Goal: Entertainment & Leisure: Consume media (video, audio)

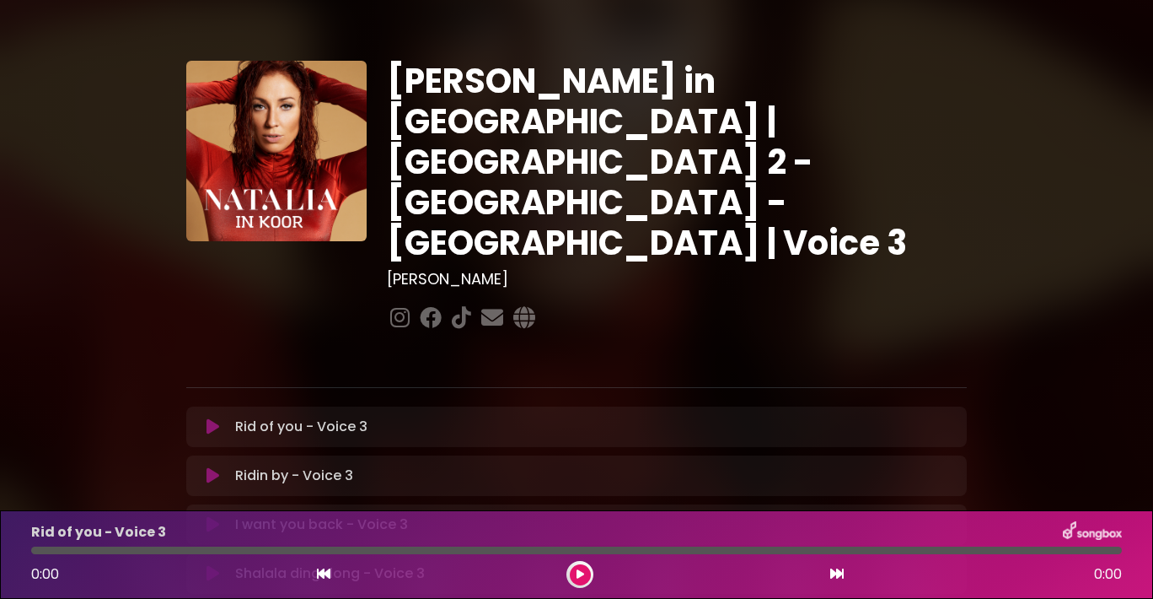
scroll to position [145, 0]
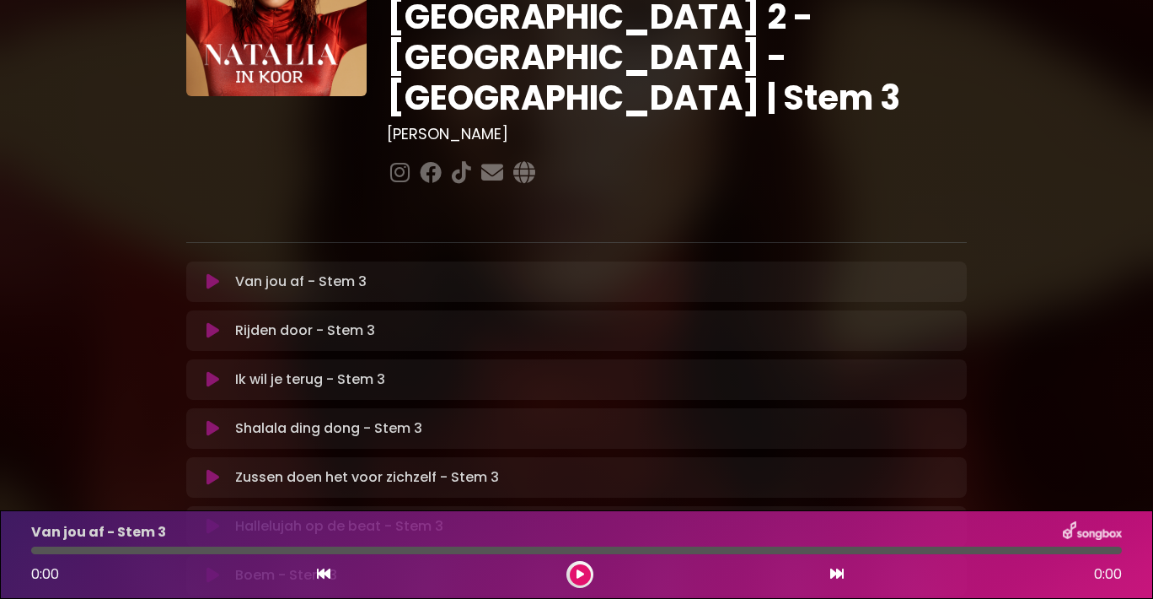
click at [212, 273] on icon at bounding box center [213, 281] width 13 height 17
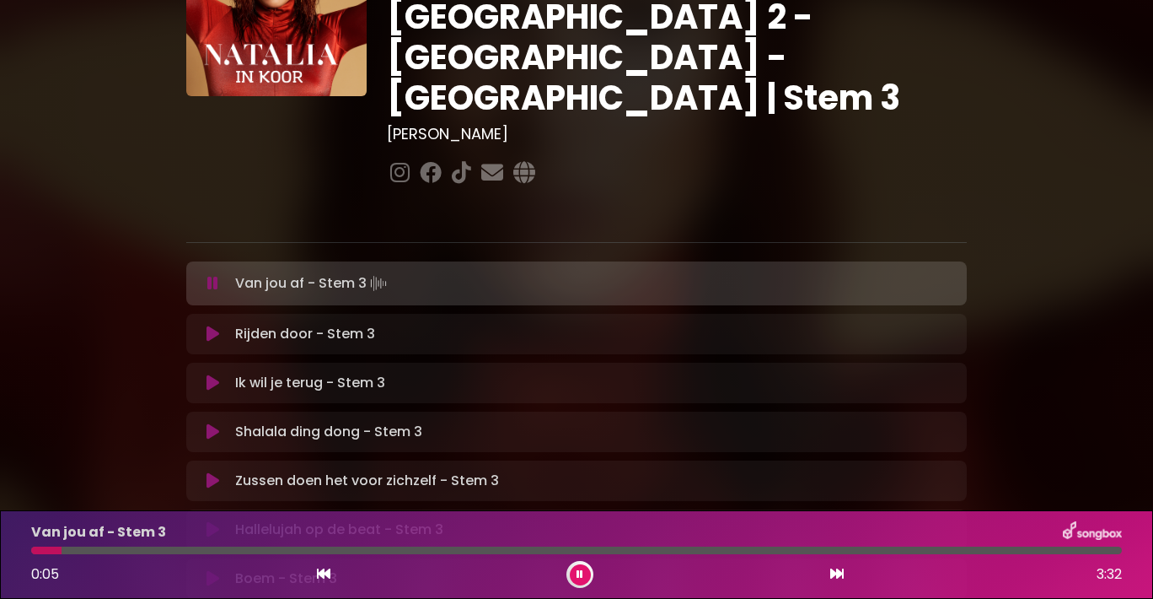
click at [575, 569] on button at bounding box center [580, 574] width 21 height 21
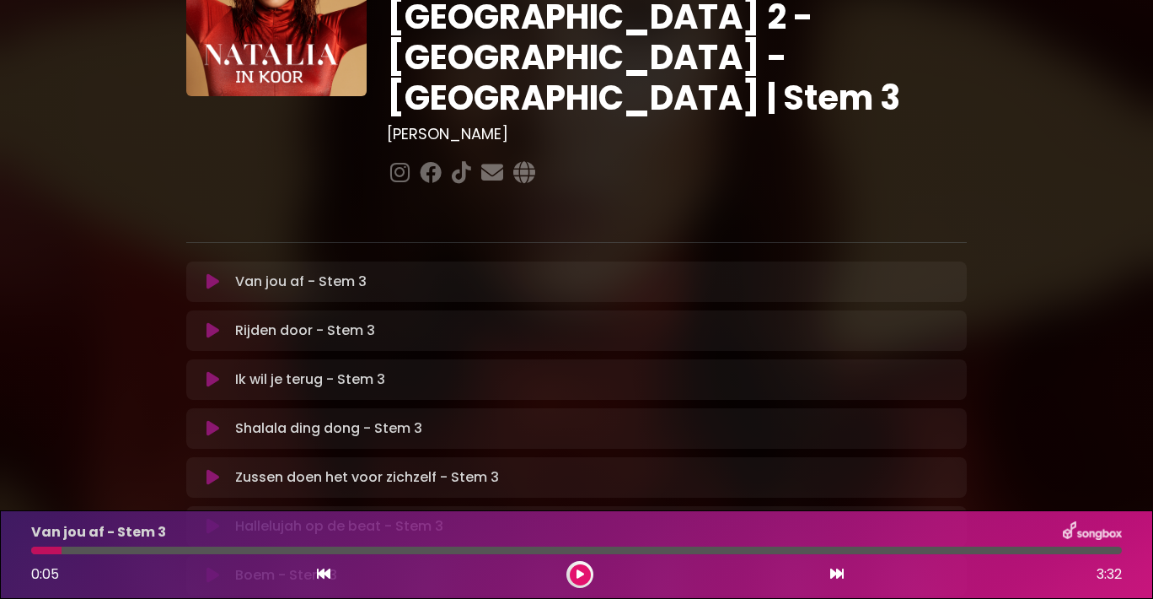
click at [212, 273] on icon at bounding box center [213, 281] width 13 height 17
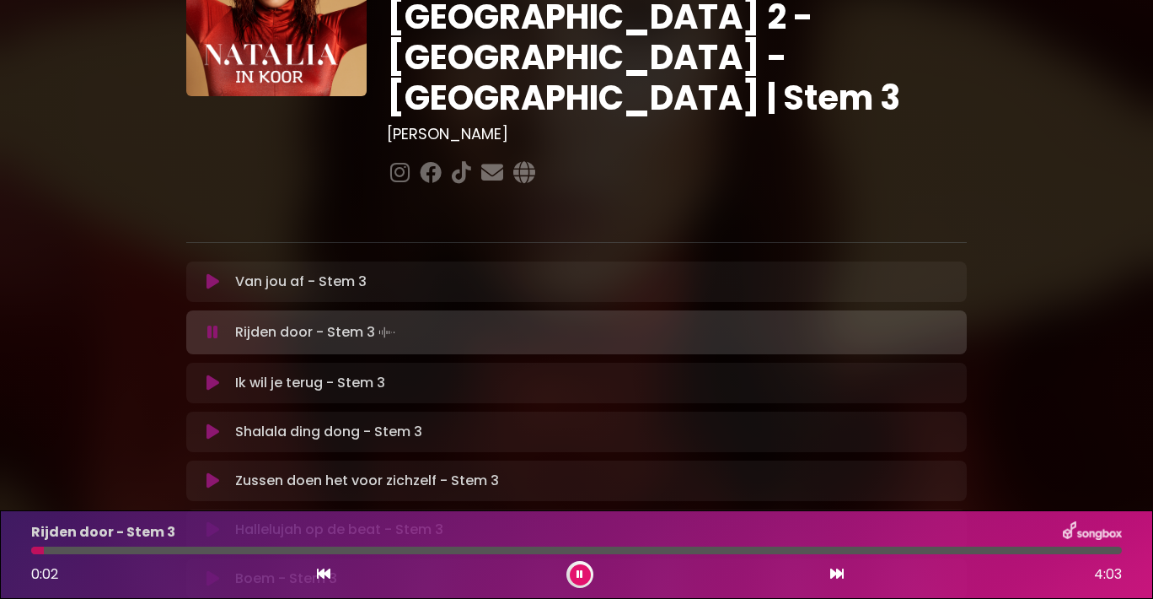
click at [212, 273] on icon at bounding box center [213, 281] width 13 height 17
click at [580, 572] on icon at bounding box center [580, 574] width 7 height 10
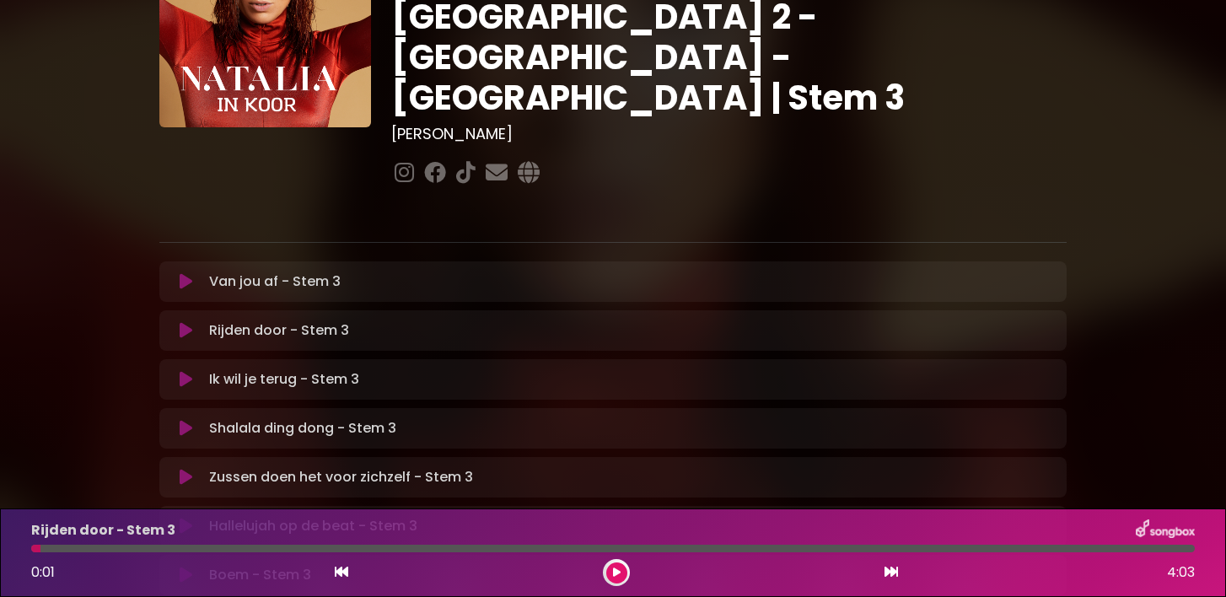
click at [276, 320] on font "Rijden door - Stem 3" at bounding box center [279, 329] width 140 height 19
click at [190, 322] on icon at bounding box center [186, 330] width 13 height 17
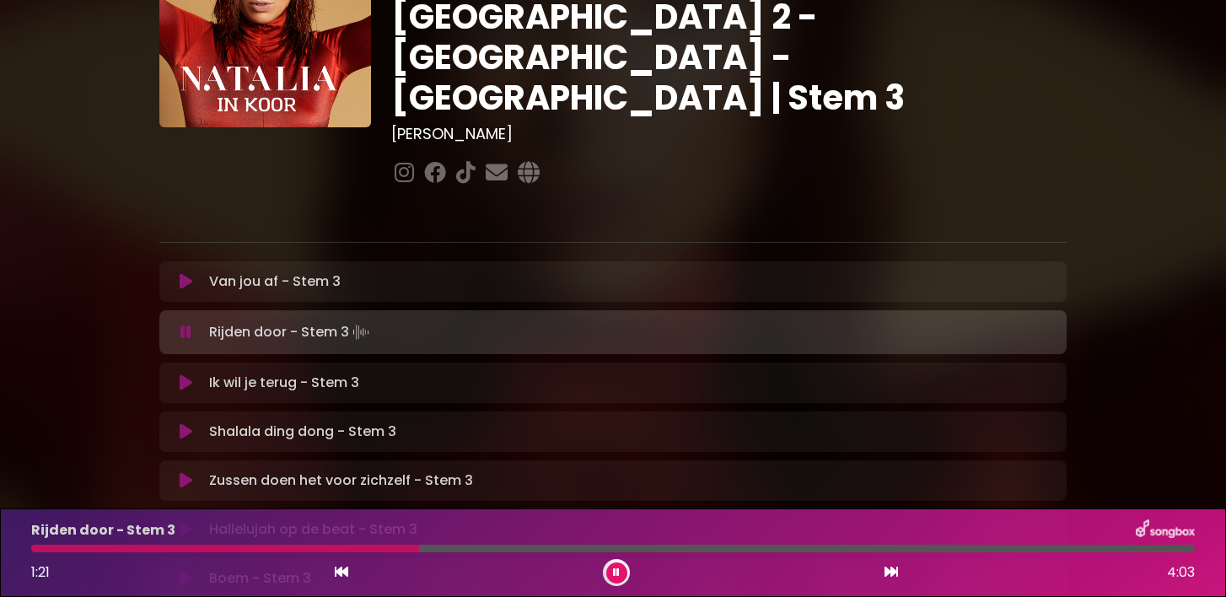
drag, startPoint x: 416, startPoint y: 550, endPoint x: 381, endPoint y: 550, distance: 34.6
click at [381, 550] on div at bounding box center [612, 549] width 1163 height 8
drag, startPoint x: 416, startPoint y: 548, endPoint x: 376, endPoint y: 555, distance: 40.2
click at [376, 555] on div "Rijden door - Stem 3 1:16 4:03" at bounding box center [613, 552] width 1184 height 67
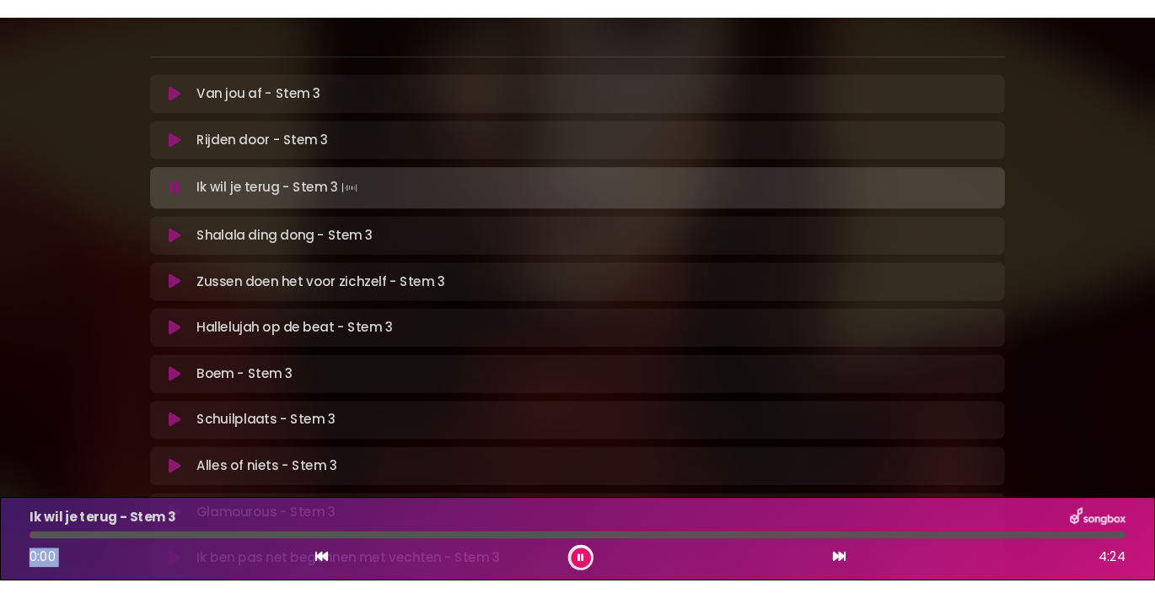
scroll to position [350, 0]
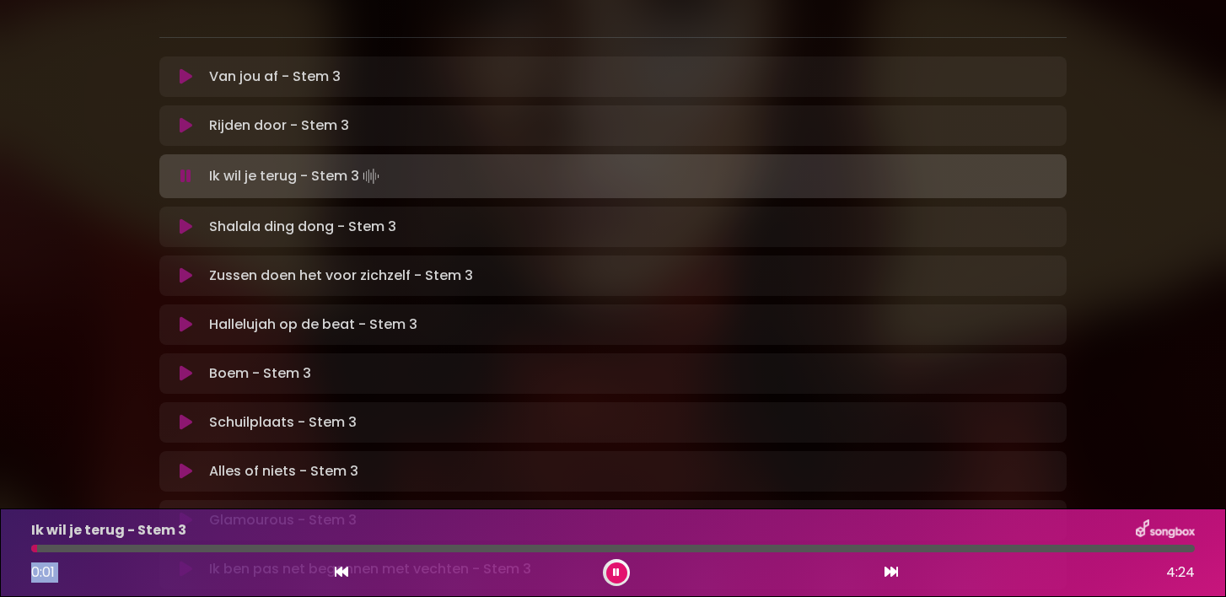
click at [614, 572] on icon at bounding box center [616, 572] width 7 height 10
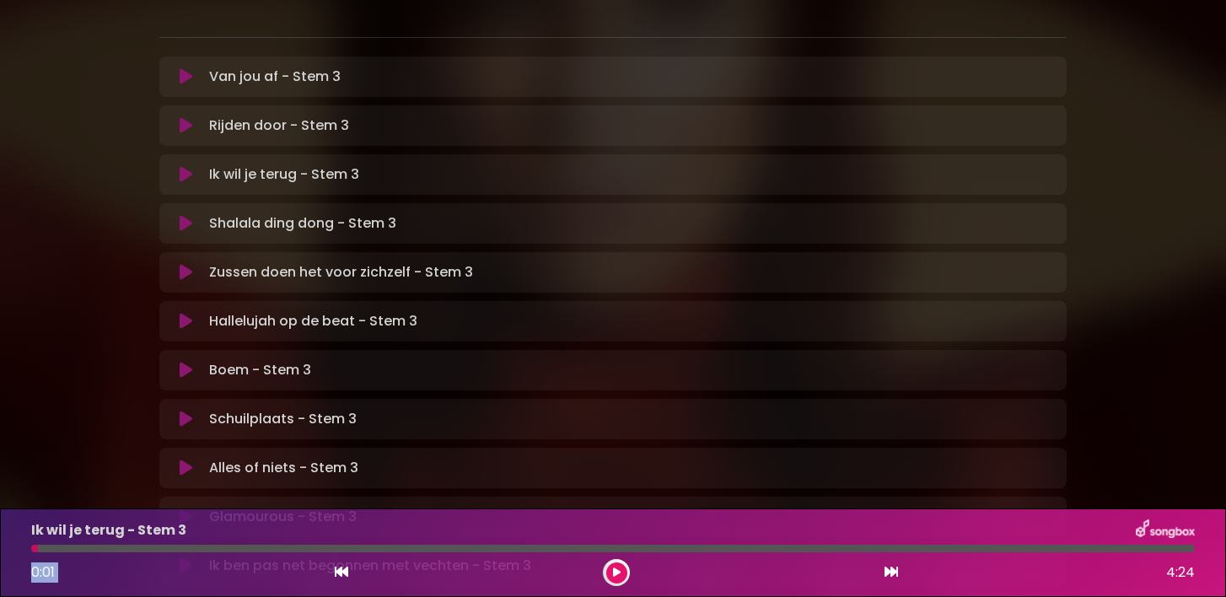
click at [184, 166] on icon at bounding box center [186, 174] width 13 height 17
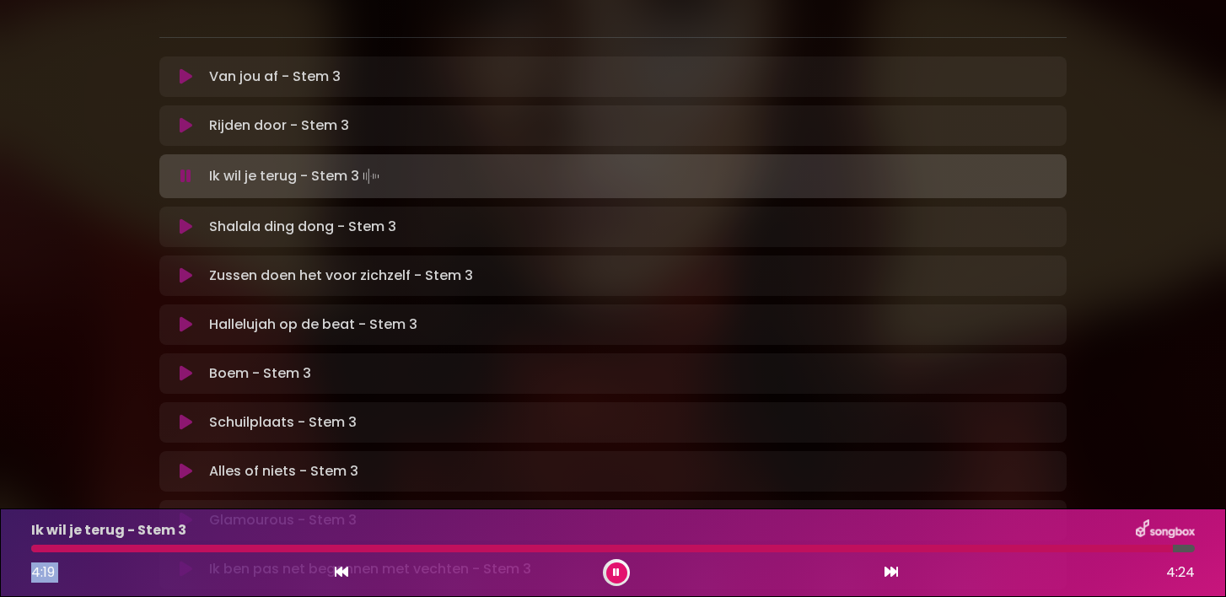
click at [613, 569] on icon at bounding box center [616, 572] width 7 height 10
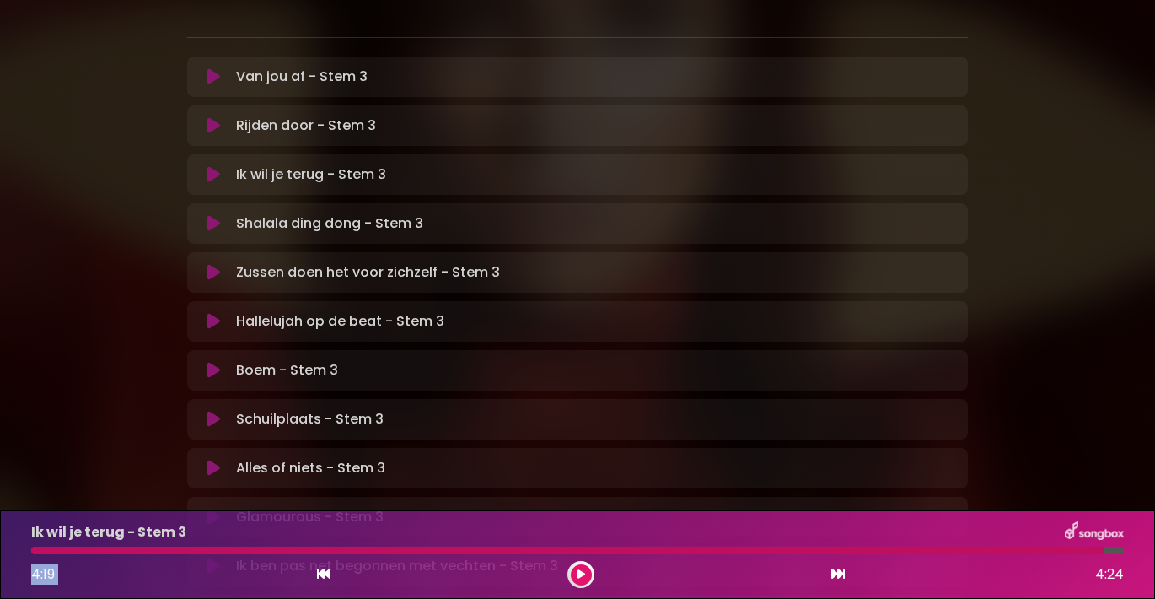
click at [212, 215] on icon at bounding box center [213, 223] width 13 height 17
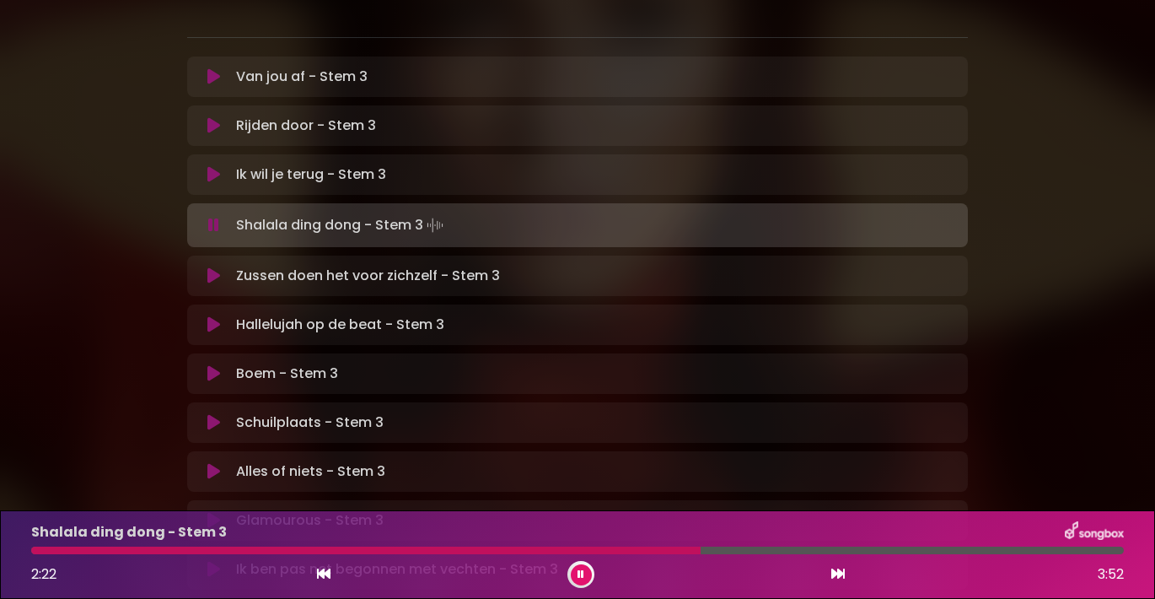
drag, startPoint x: 750, startPoint y: 551, endPoint x: 701, endPoint y: 551, distance: 48.9
click at [701, 551] on div at bounding box center [577, 550] width 1093 height 8
drag, startPoint x: 701, startPoint y: 551, endPoint x: 645, endPoint y: 549, distance: 55.7
click at [645, 549] on div at bounding box center [577, 550] width 1093 height 8
drag, startPoint x: 816, startPoint y: 551, endPoint x: 621, endPoint y: 551, distance: 194.8
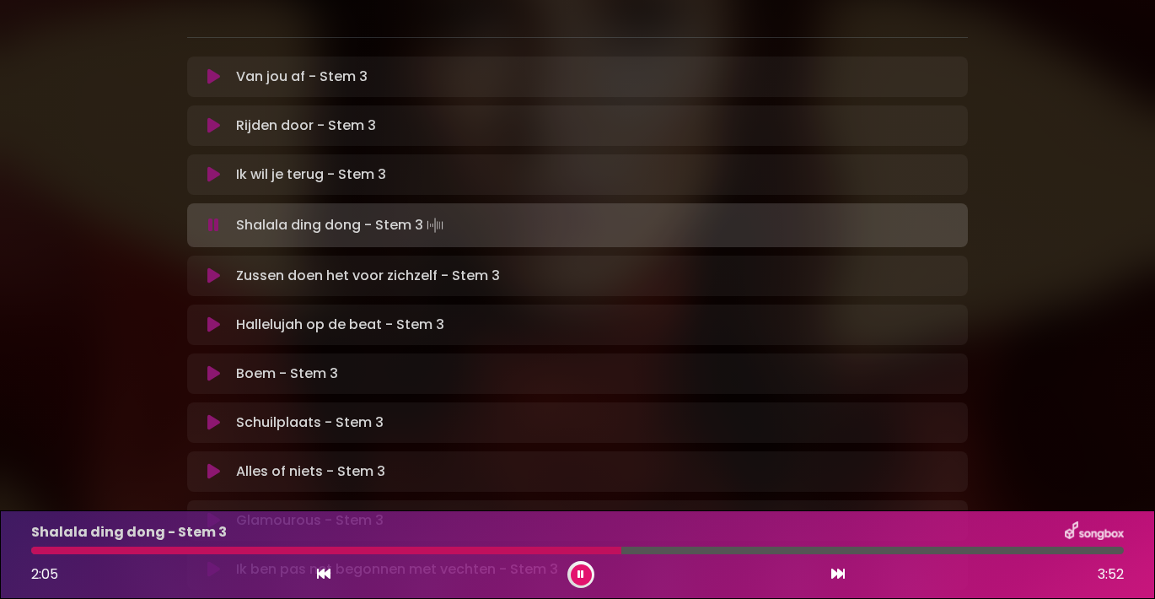
click at [621, 551] on div at bounding box center [326, 550] width 590 height 8
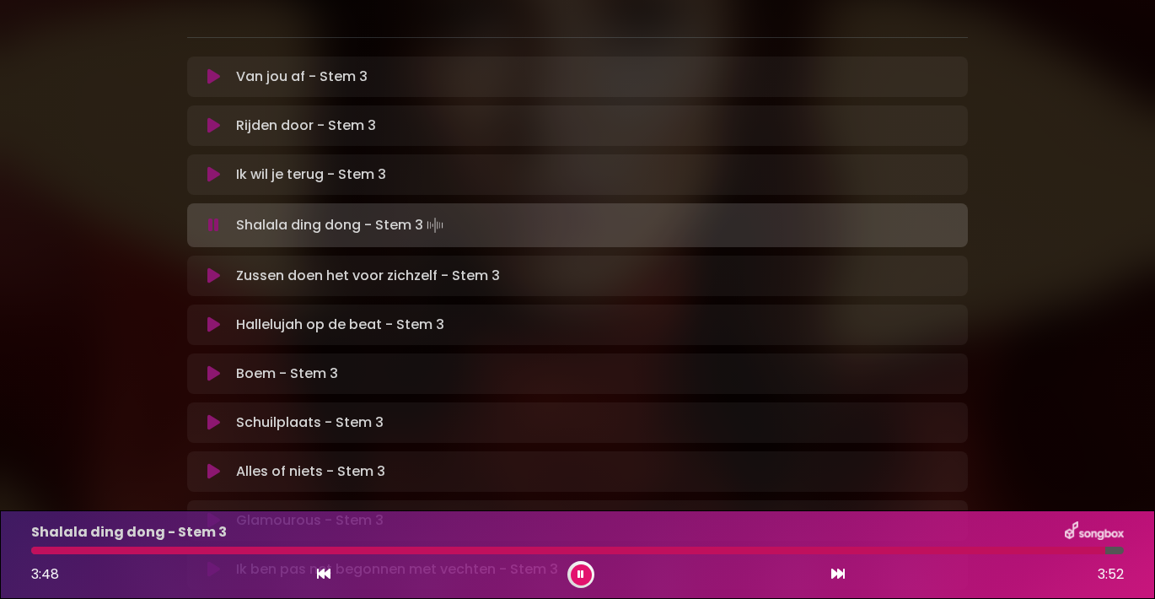
click at [214, 217] on icon at bounding box center [213, 225] width 11 height 17
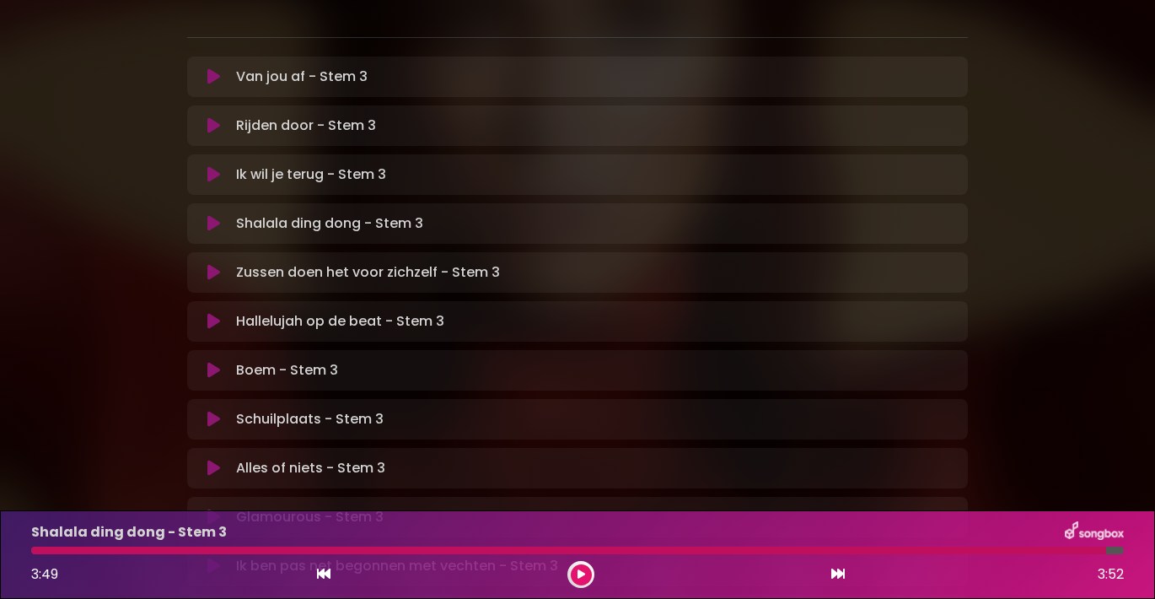
click at [218, 264] on icon at bounding box center [213, 272] width 13 height 17
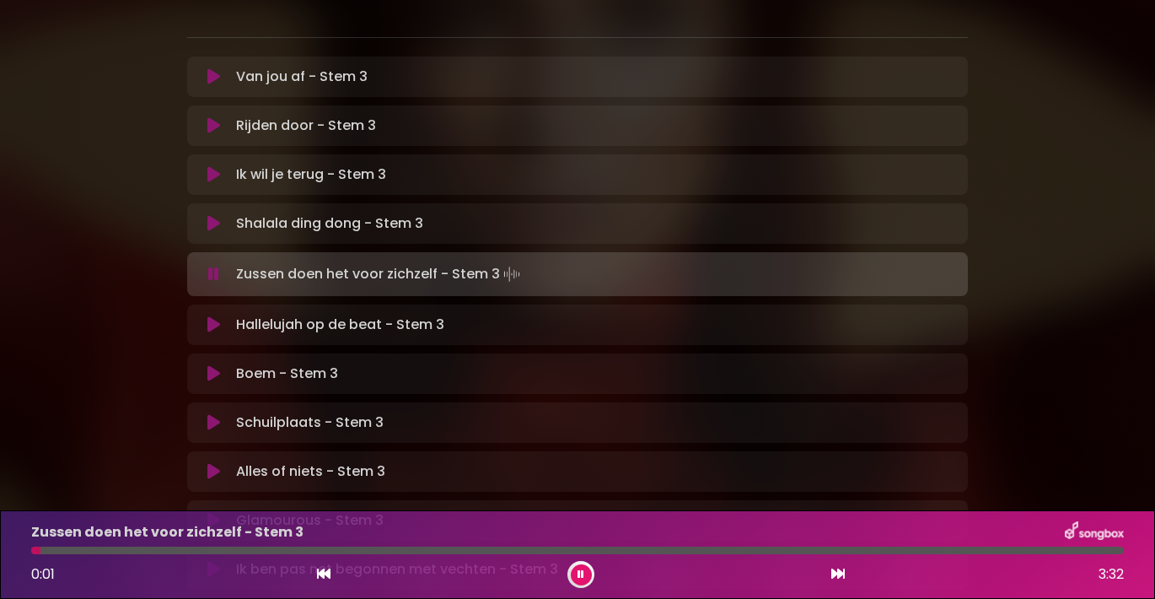
click at [218, 266] on button at bounding box center [213, 274] width 32 height 17
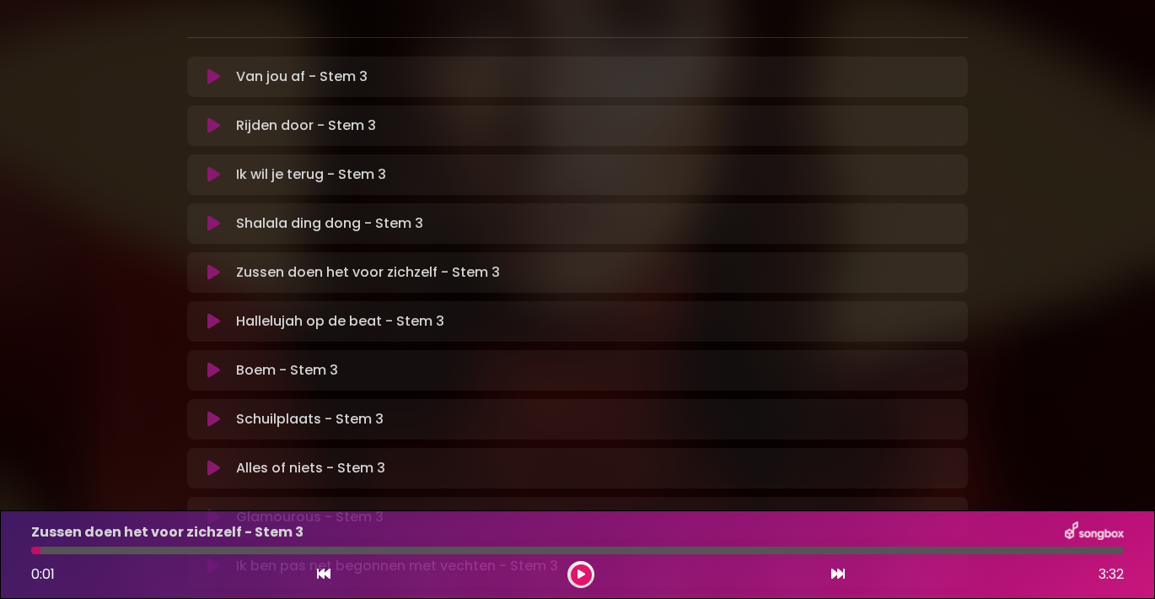
click at [578, 574] on icon at bounding box center [582, 574] width 8 height 10
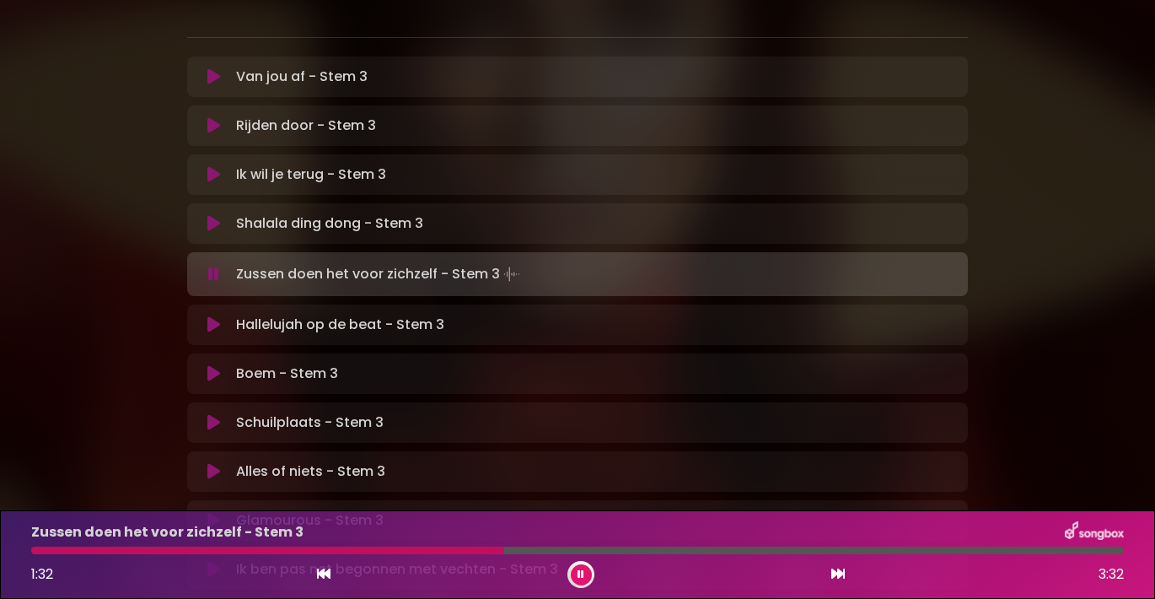
click at [325, 576] on icon at bounding box center [323, 573] width 13 height 13
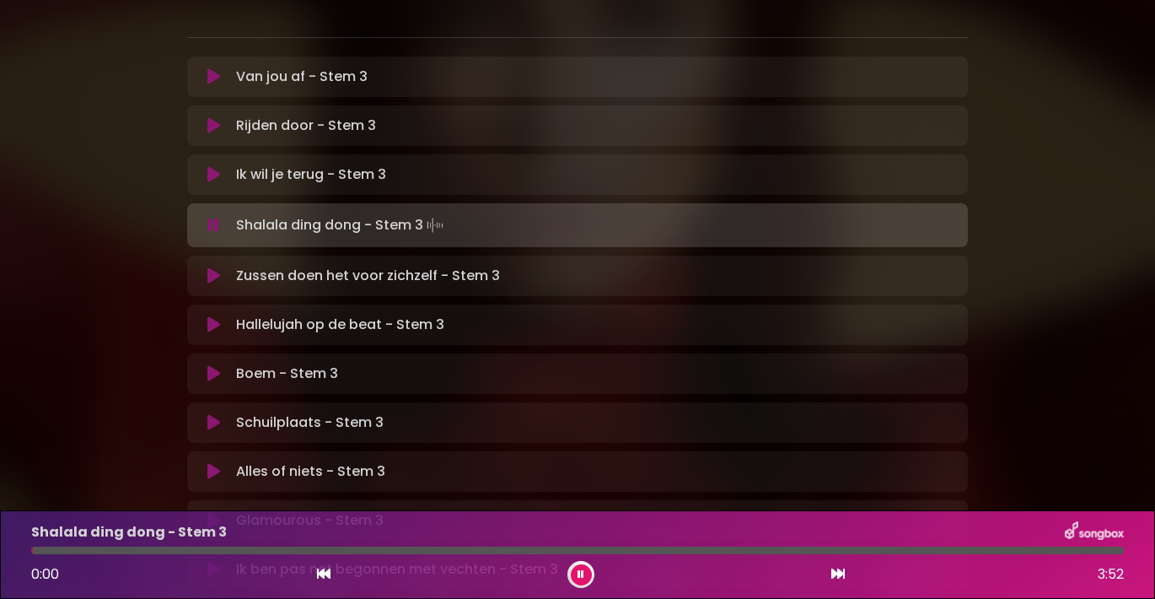
click at [325, 576] on icon at bounding box center [323, 573] width 13 height 13
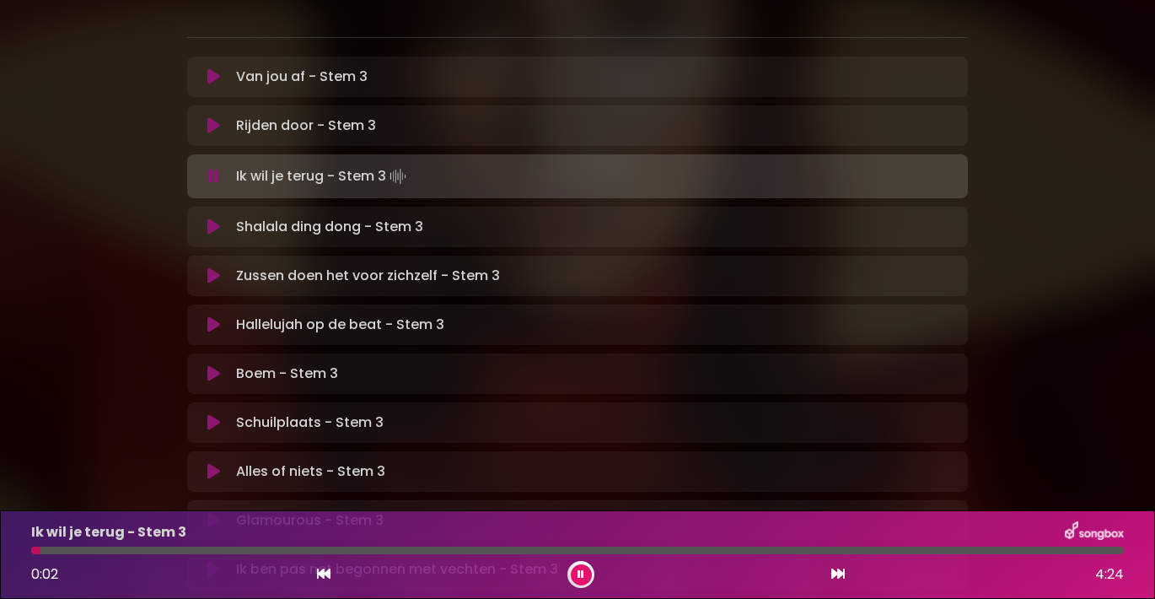
click at [213, 267] on icon at bounding box center [213, 275] width 13 height 17
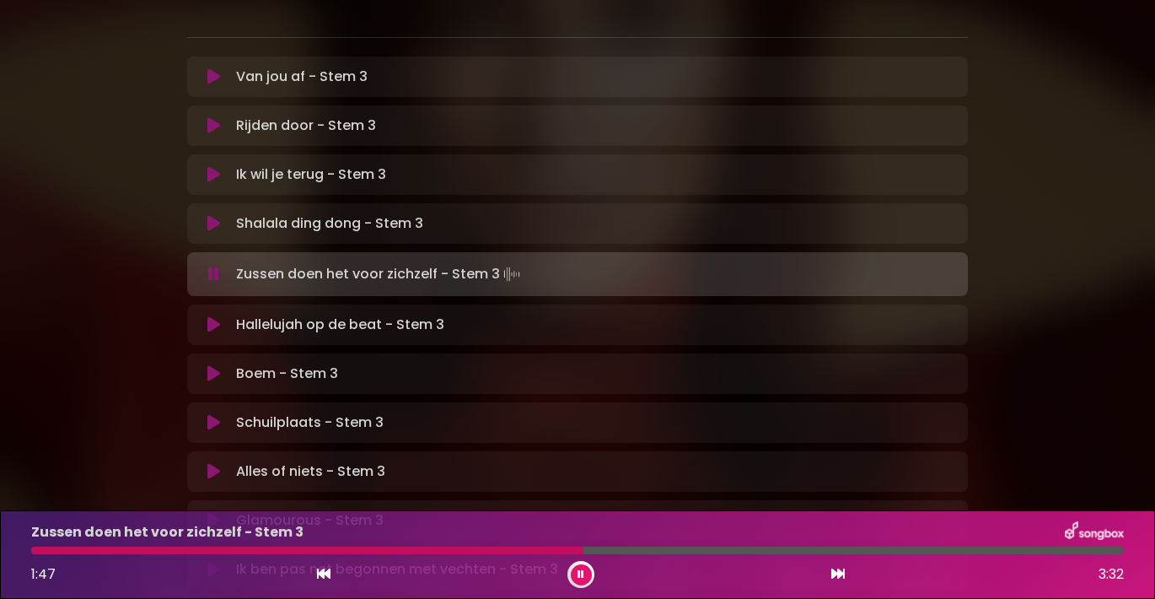
drag, startPoint x: 575, startPoint y: 554, endPoint x: 528, endPoint y: 550, distance: 47.4
click at [528, 550] on div "Zussen doen het voor zichzelf - Stem 3 1:47 3:32" at bounding box center [577, 554] width 1113 height 67
drag, startPoint x: 585, startPoint y: 554, endPoint x: 543, endPoint y: 551, distance: 42.3
click at [543, 551] on div "Zussen doen het voor zichzelf - Stem 3 1:49 3:32" at bounding box center [577, 554] width 1113 height 67
drag, startPoint x: 601, startPoint y: 550, endPoint x: 534, endPoint y: 544, distance: 67.7
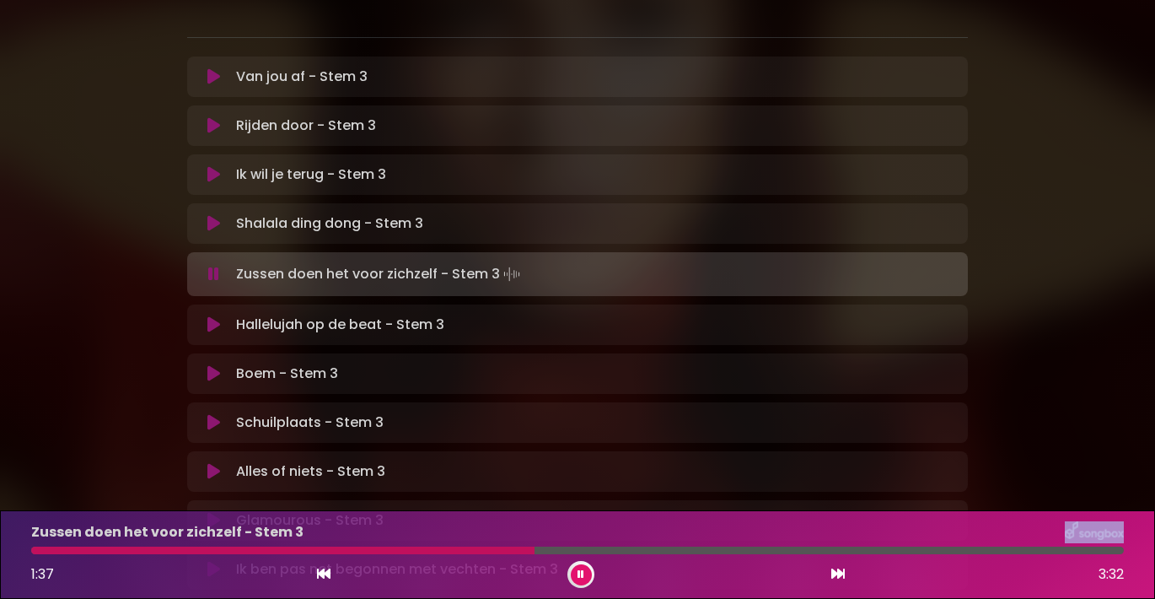
click at [534, 544] on div "Zussen doen het voor zichzelf - Stem 3 1:37 3:32" at bounding box center [577, 554] width 1113 height 67
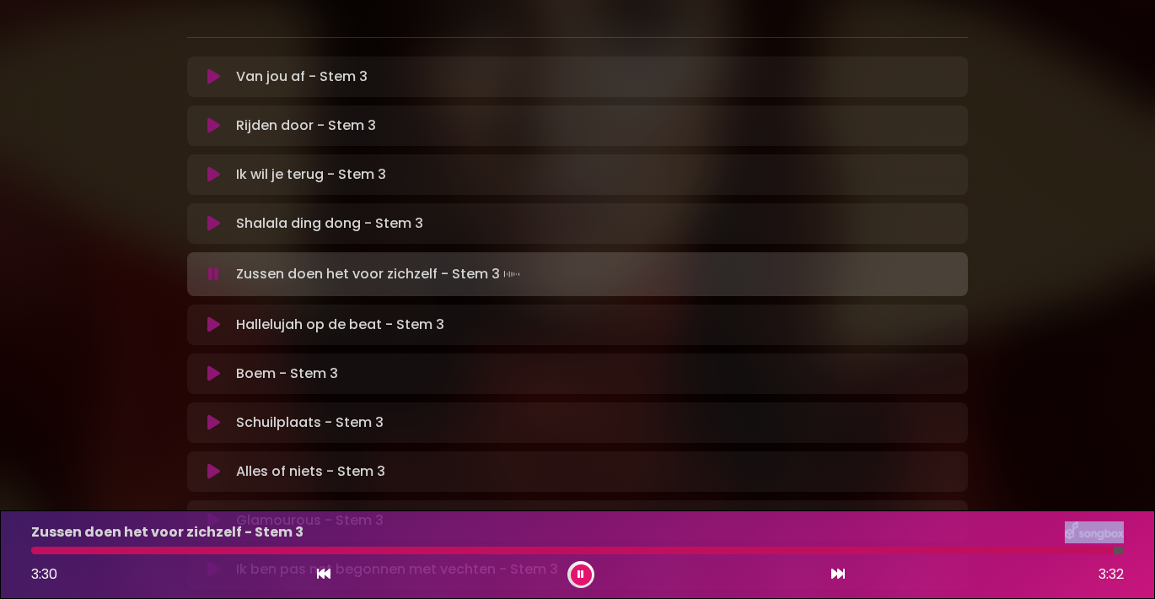
click at [582, 571] on icon at bounding box center [581, 574] width 7 height 10
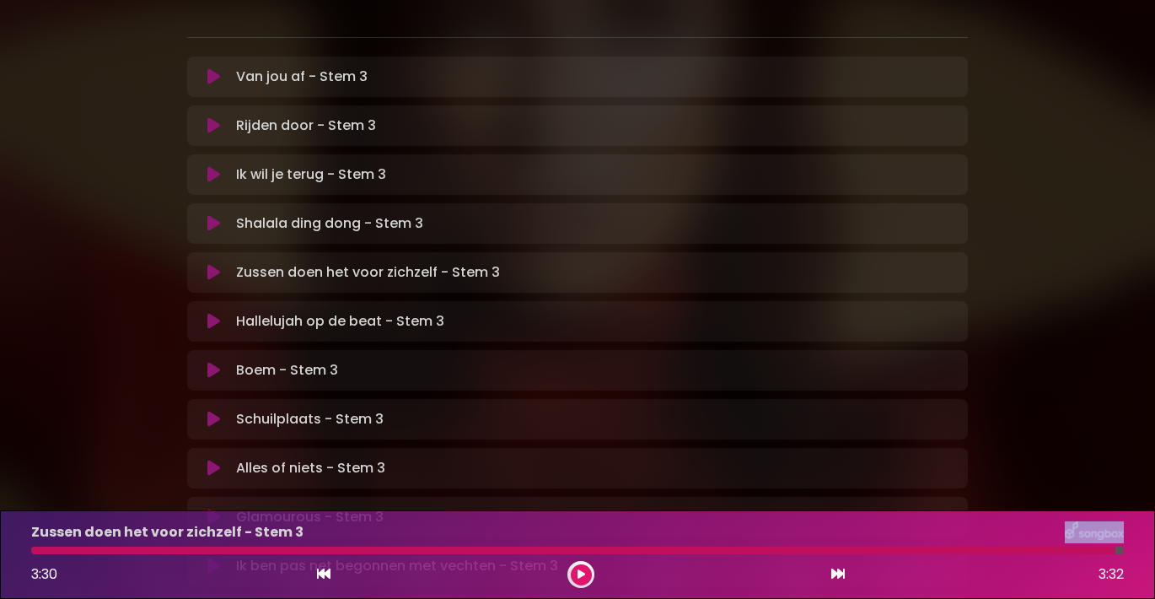
click at [214, 313] on icon at bounding box center [213, 321] width 13 height 17
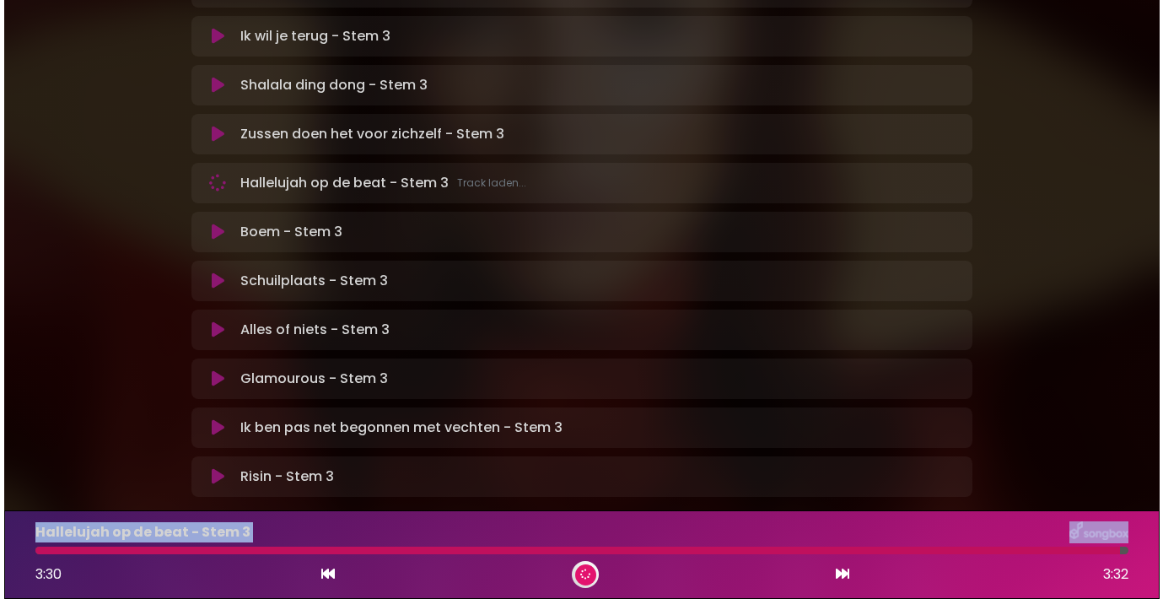
scroll to position [492, 0]
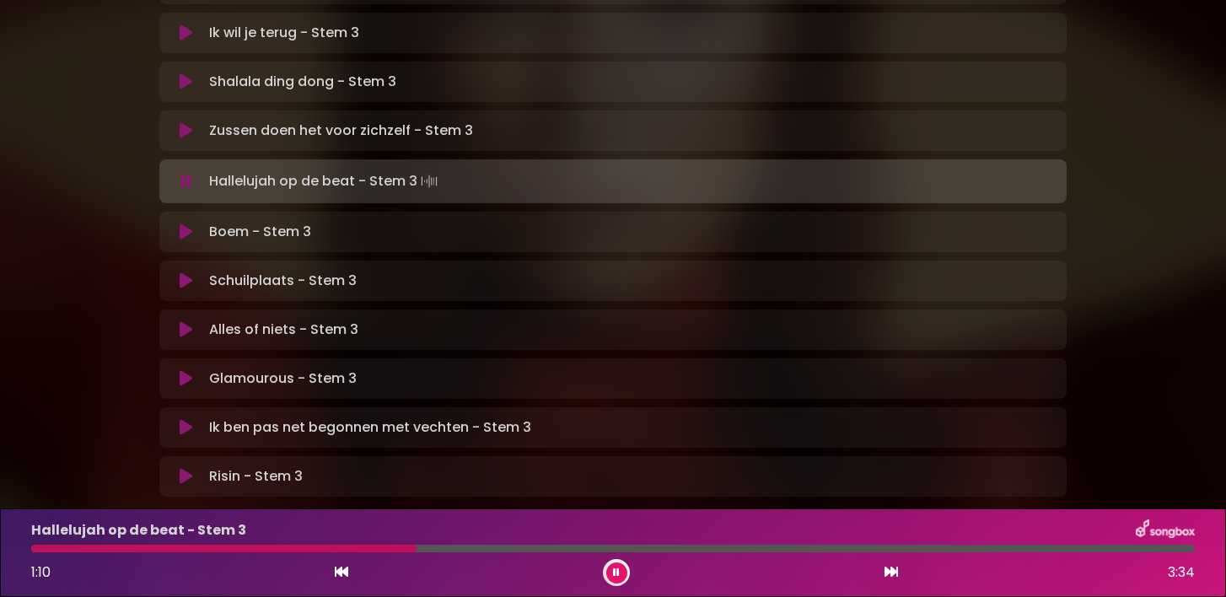
click at [763, 505] on body "× [PERSON_NAME] in Koor | [GEOGRAPHIC_DATA] 2 - [GEOGRAPHIC_DATA] - [GEOGRAPHIC…" at bounding box center [613, 298] width 1226 height 597
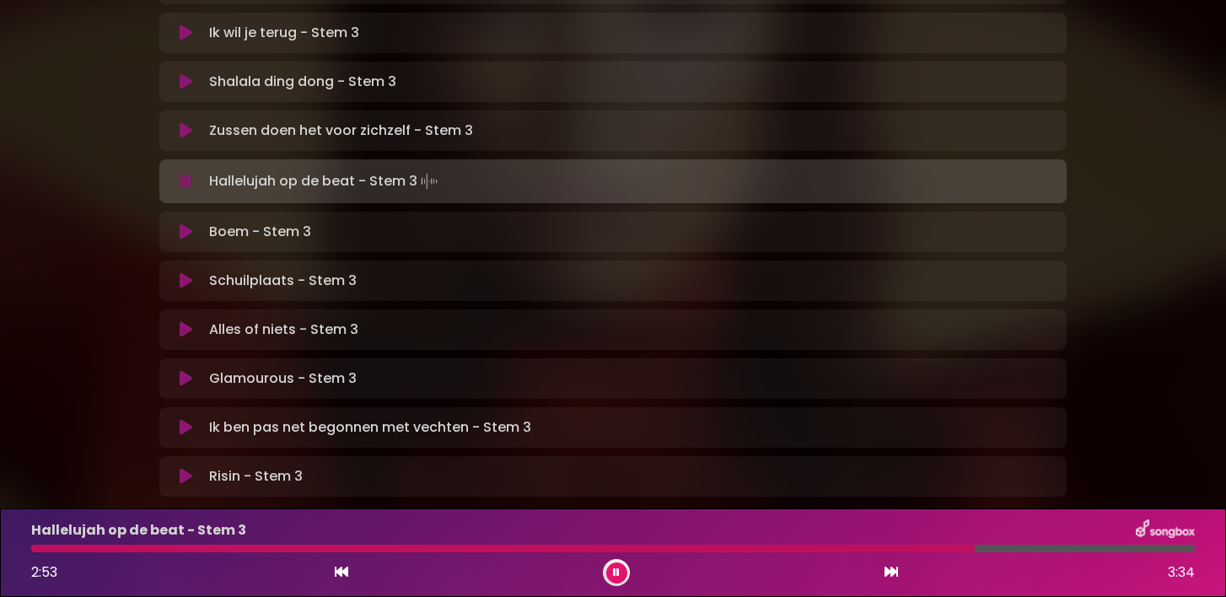
drag, startPoint x: 968, startPoint y: 552, endPoint x: 803, endPoint y: 551, distance: 164.4
click at [803, 551] on div "Hallelujah op de beat - Stem 3 2:53 3:34" at bounding box center [613, 552] width 1184 height 67
drag, startPoint x: 978, startPoint y: 551, endPoint x: 765, endPoint y: 549, distance: 213.3
click at [765, 549] on div at bounding box center [412, 549] width 763 height 8
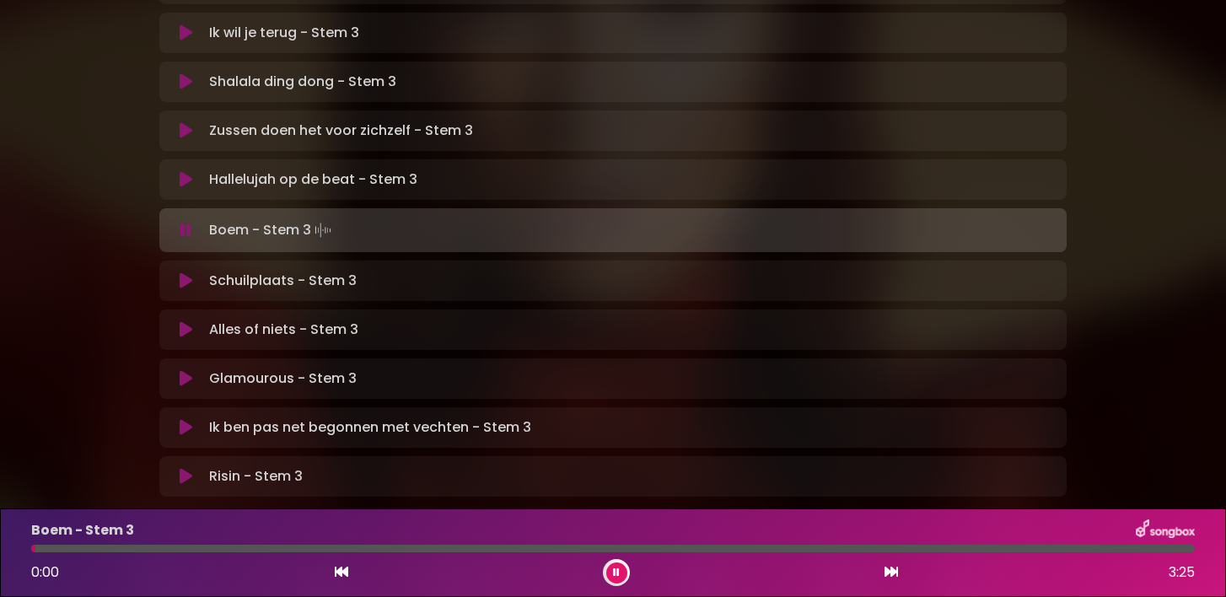
click at [614, 571] on icon at bounding box center [616, 573] width 10 height 12
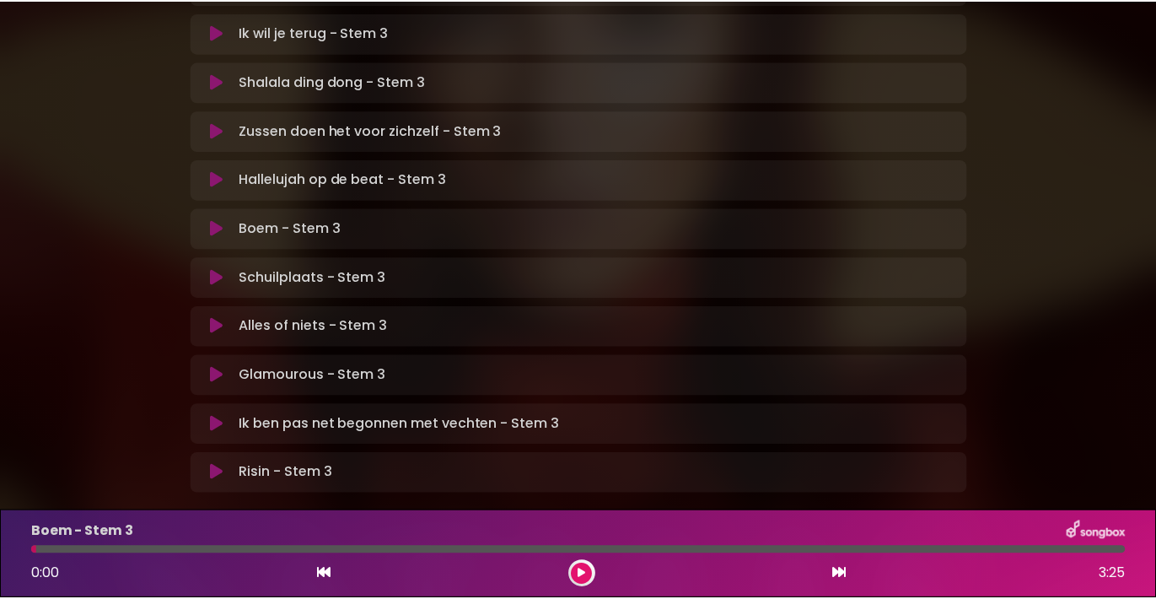
scroll to position [488, 0]
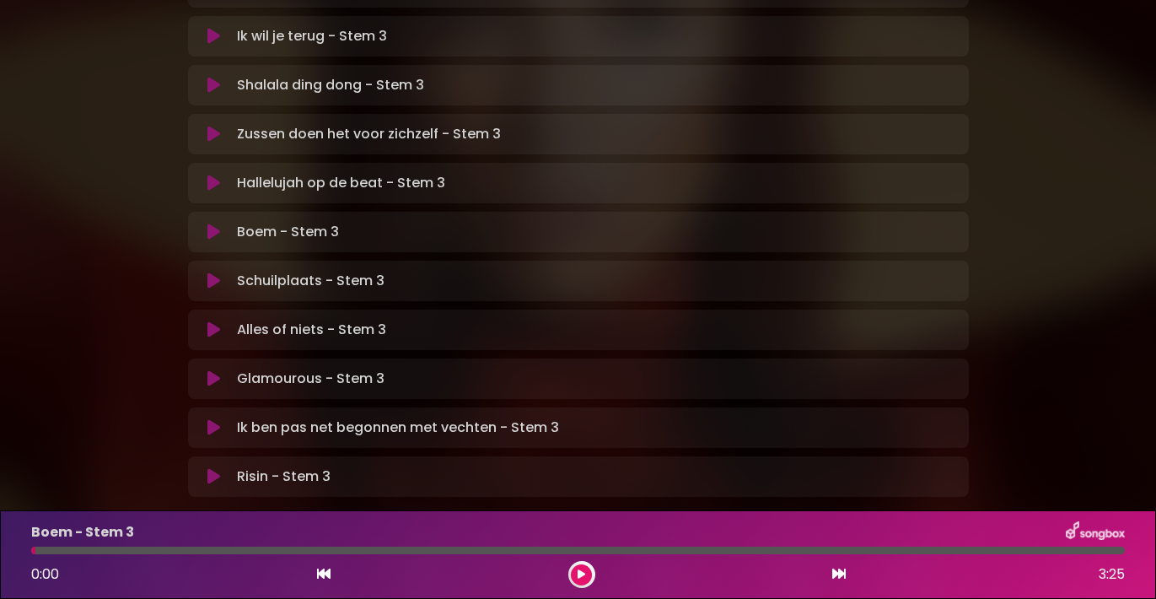
click at [213, 223] on icon at bounding box center [213, 231] width 13 height 17
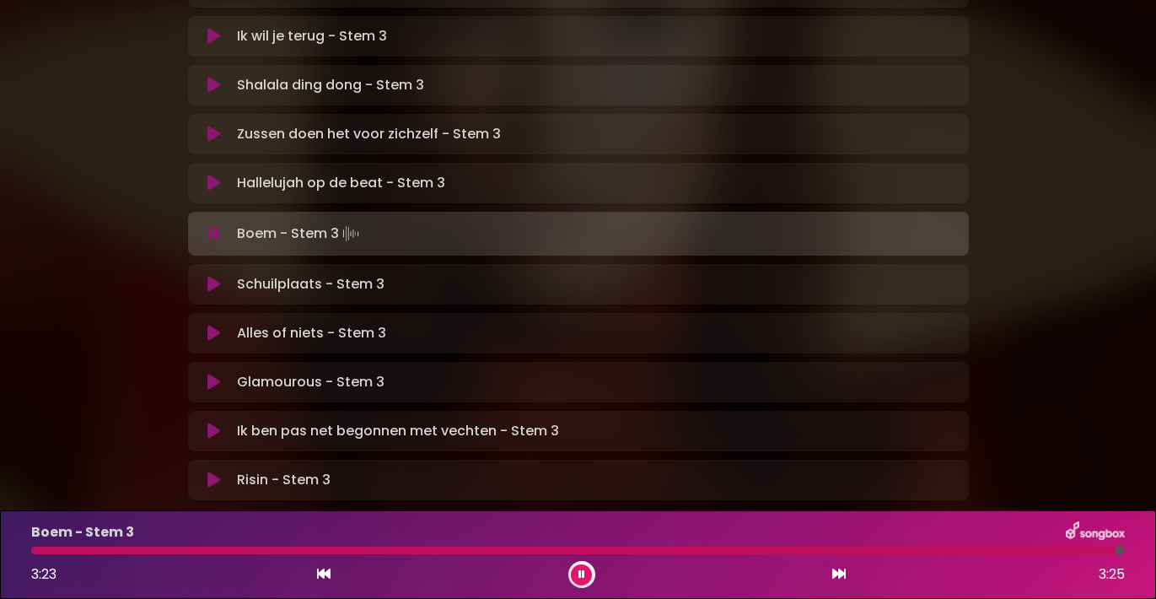
click at [580, 575] on icon at bounding box center [581, 574] width 11 height 12
